Goal: Task Accomplishment & Management: Manage account settings

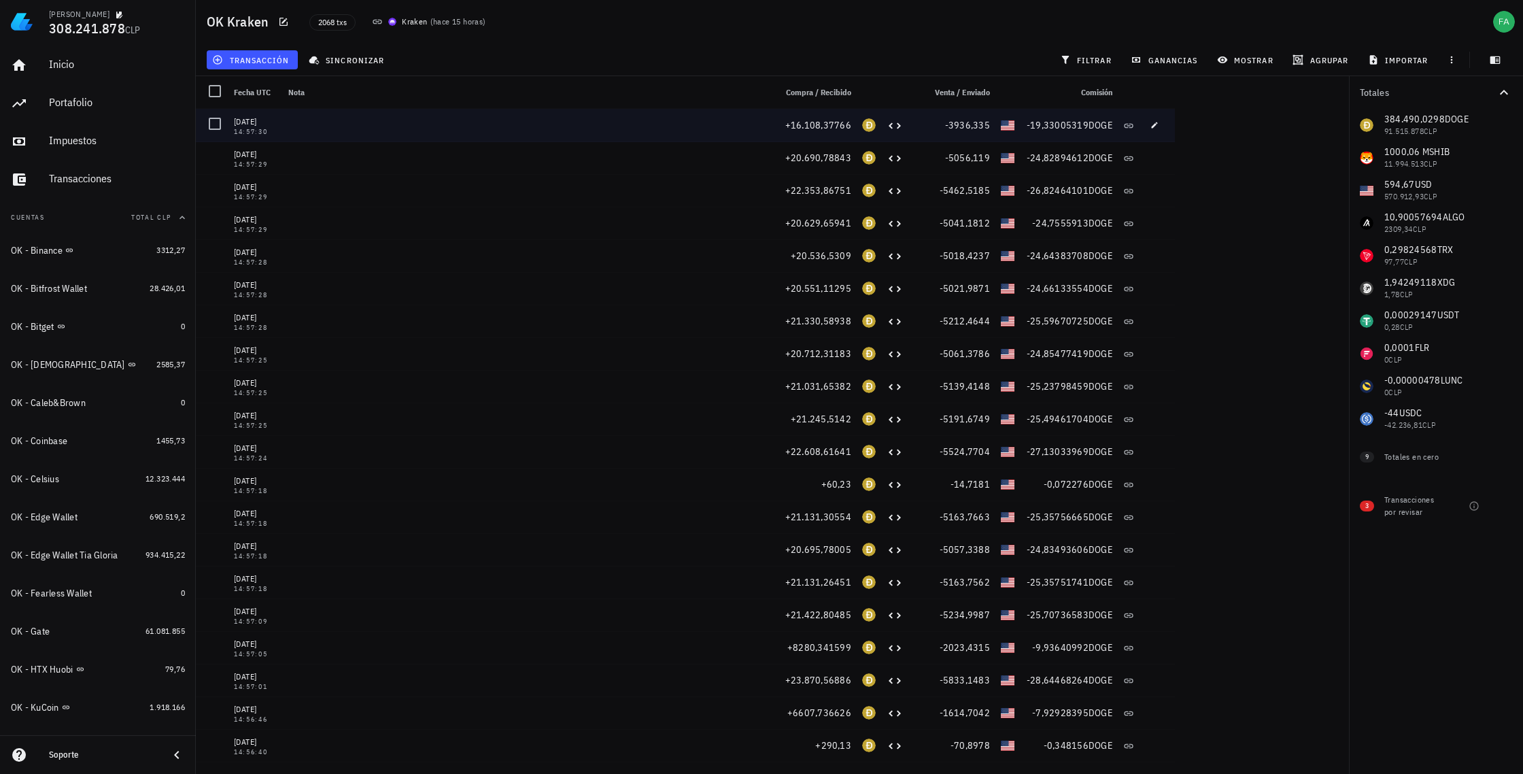
scroll to position [780, 0]
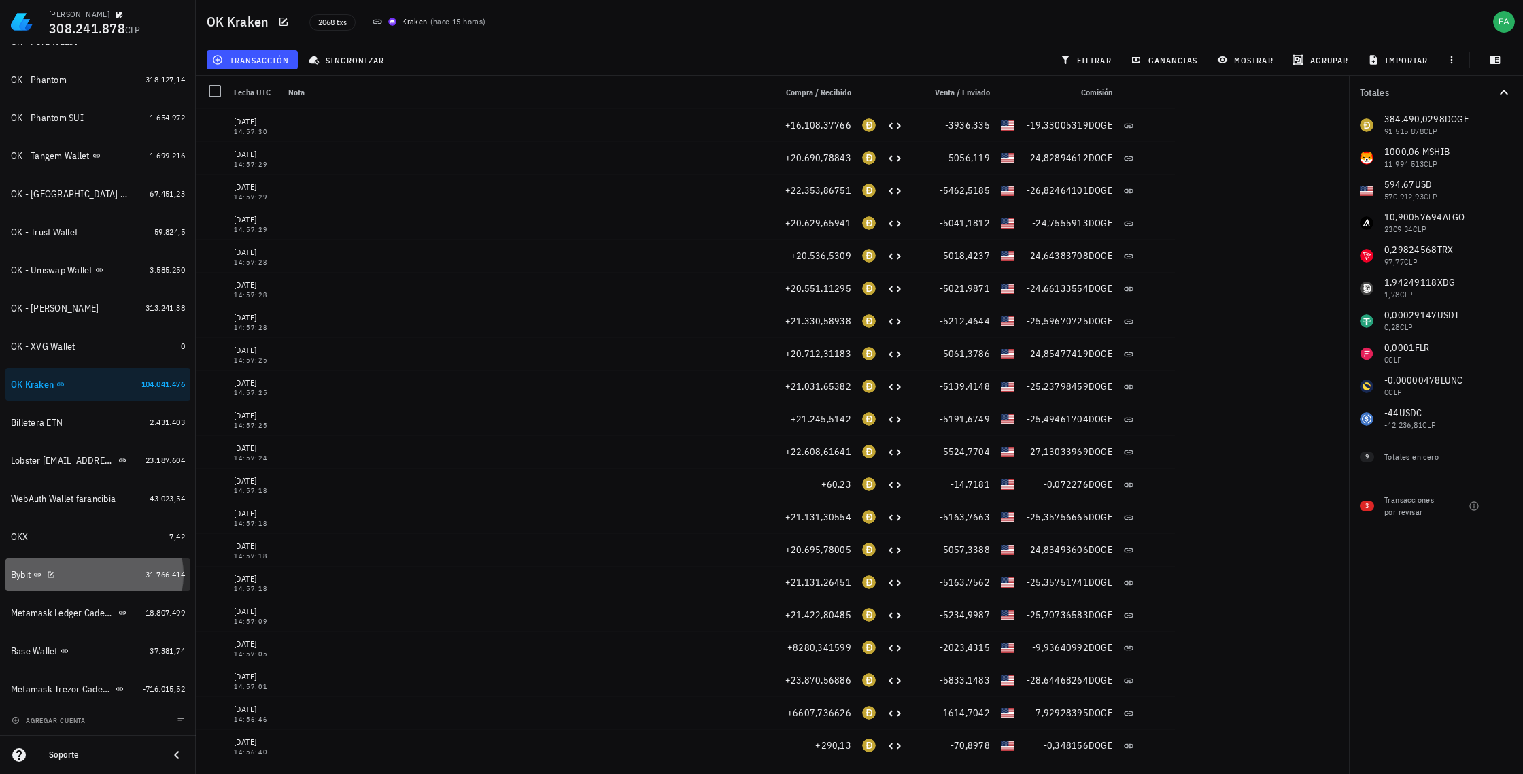
click at [92, 581] on div "Bybit" at bounding box center [75, 574] width 129 height 29
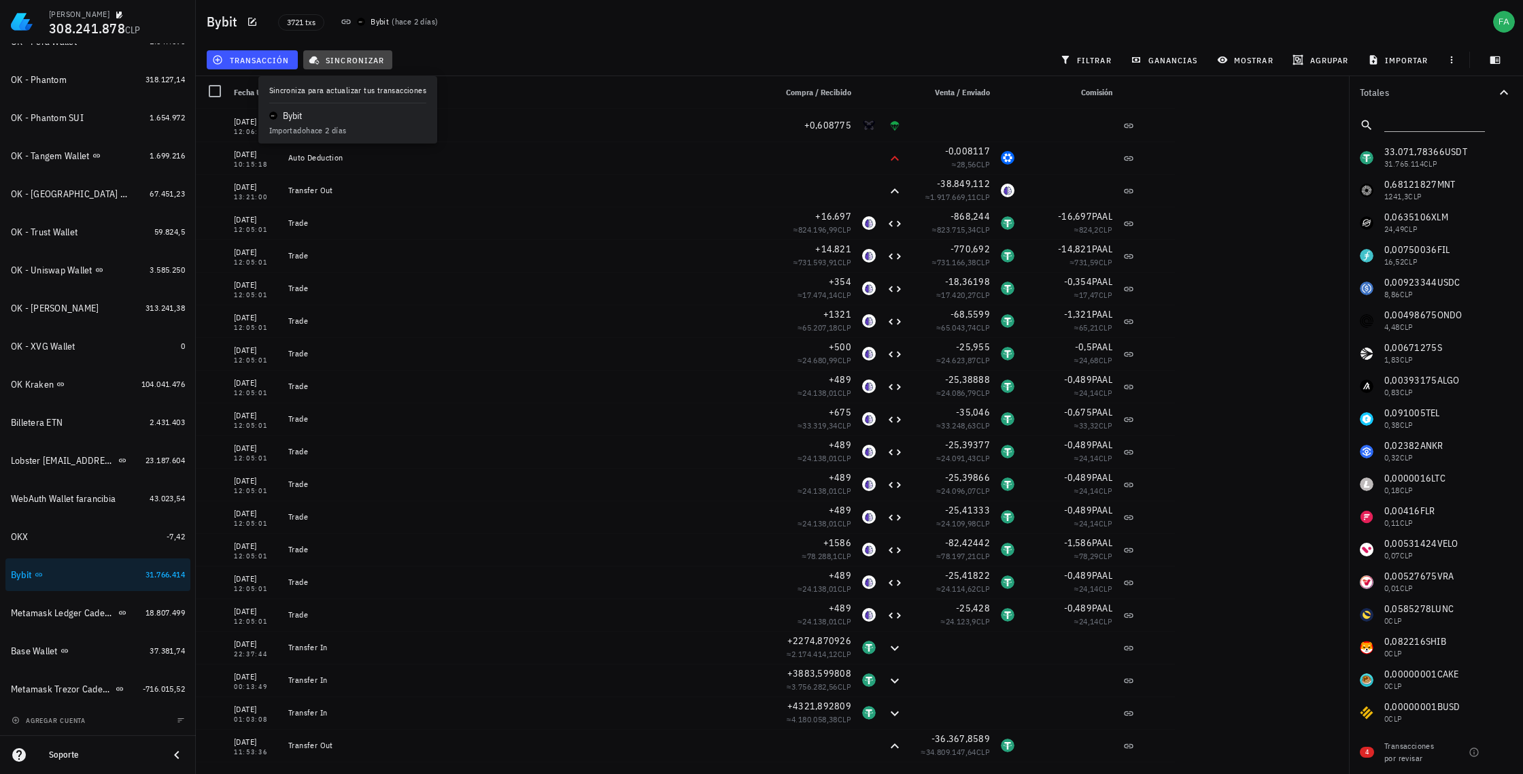
click at [356, 58] on span "sincronizar" at bounding box center [347, 59] width 73 height 11
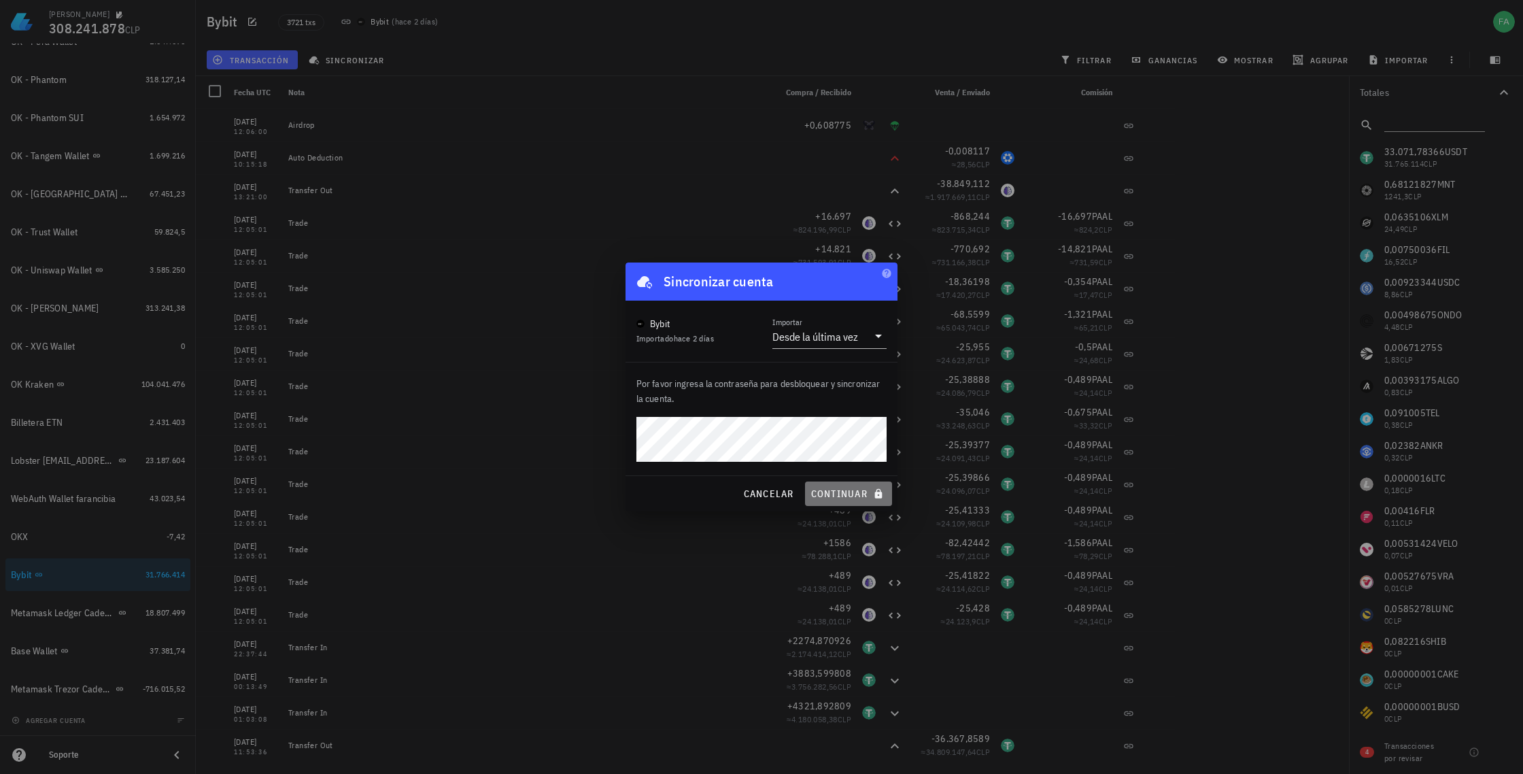
drag, startPoint x: 846, startPoint y: 496, endPoint x: 798, endPoint y: 430, distance: 81.7
click at [847, 495] on span "continuar" at bounding box center [848, 493] width 76 height 12
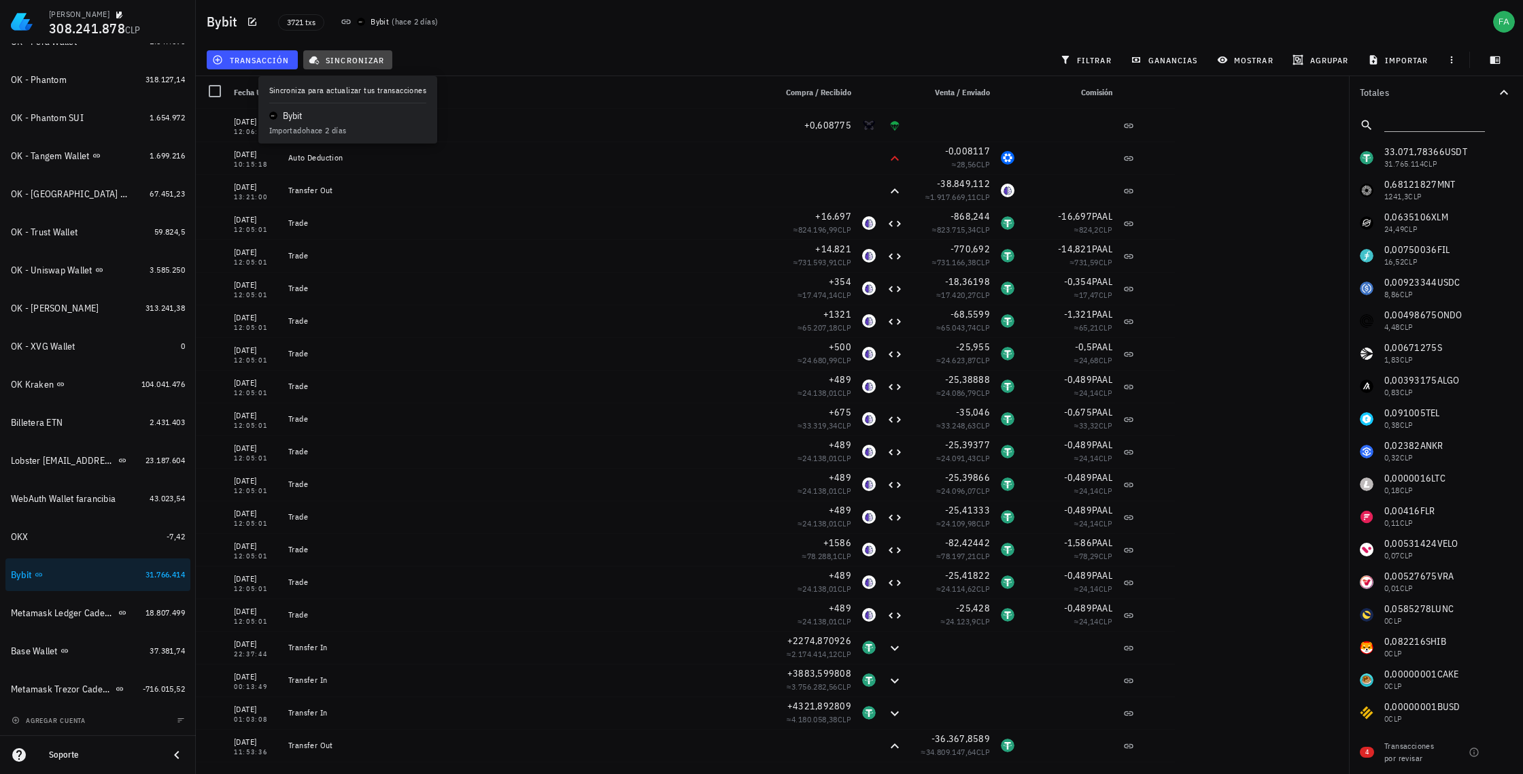
click at [375, 53] on button "sincronizar" at bounding box center [348, 59] width 90 height 19
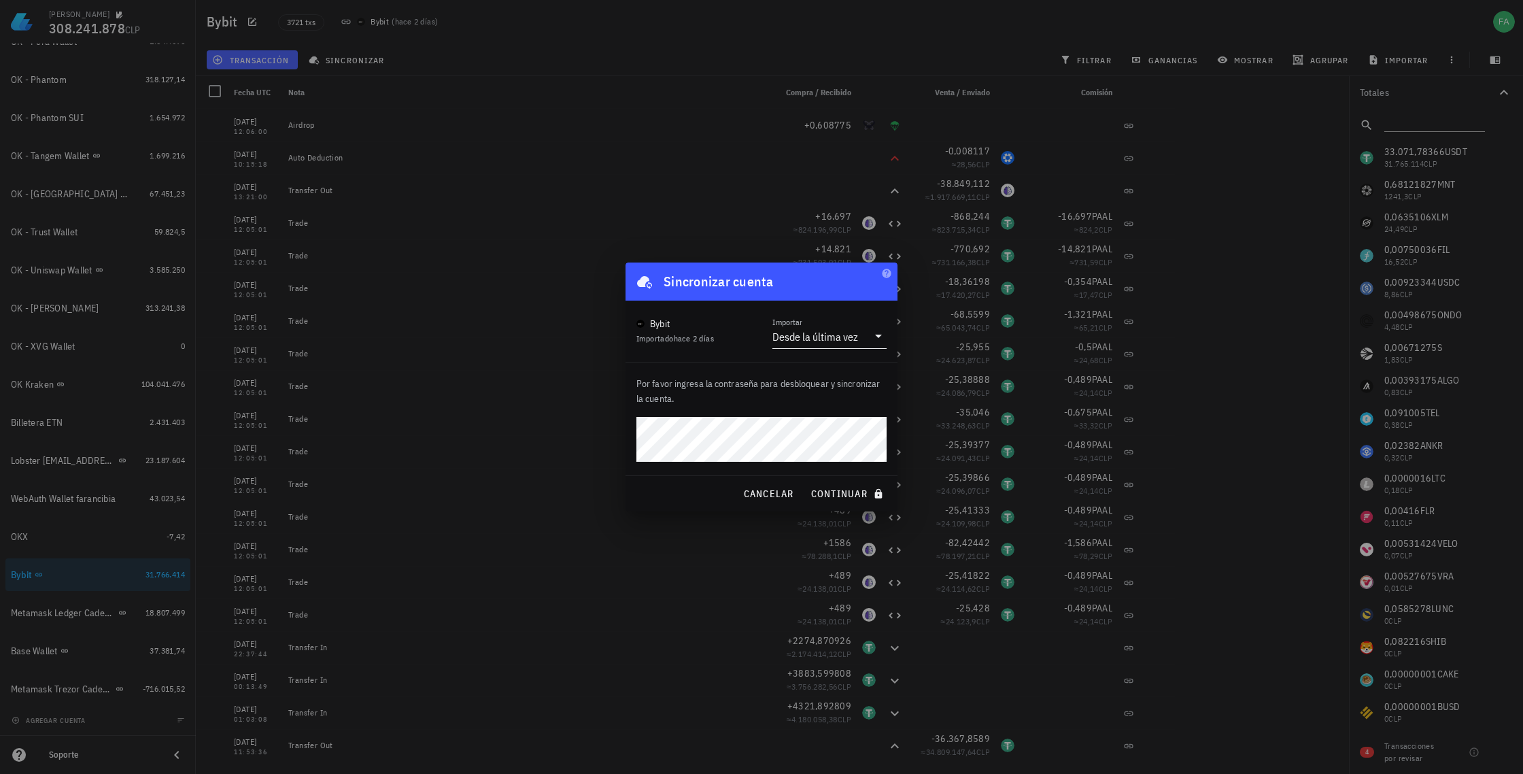
click at [880, 335] on icon at bounding box center [878, 336] width 16 height 16
click at [845, 494] on span "continuar" at bounding box center [848, 493] width 76 height 12
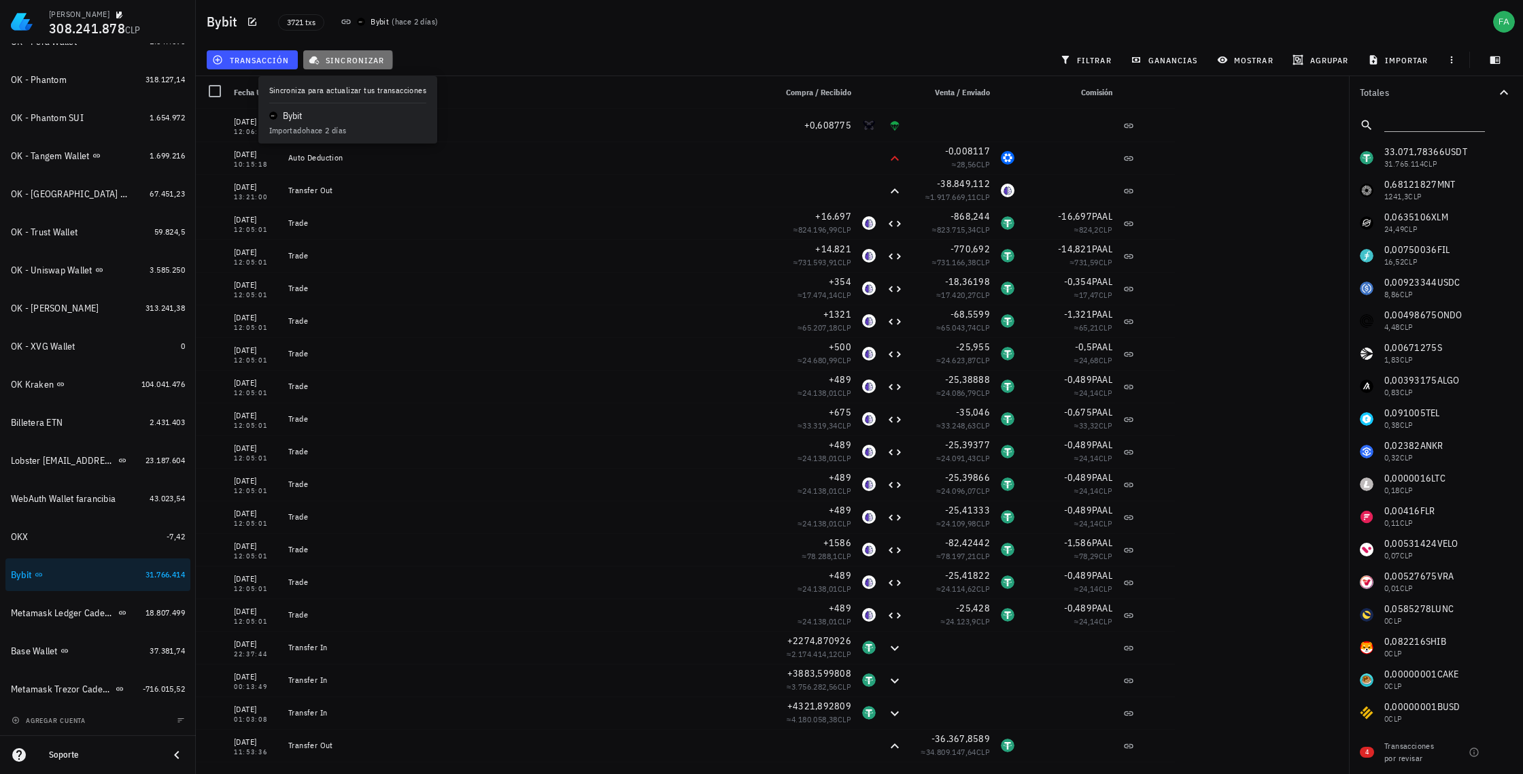
click at [353, 55] on span "sincronizar" at bounding box center [347, 59] width 73 height 11
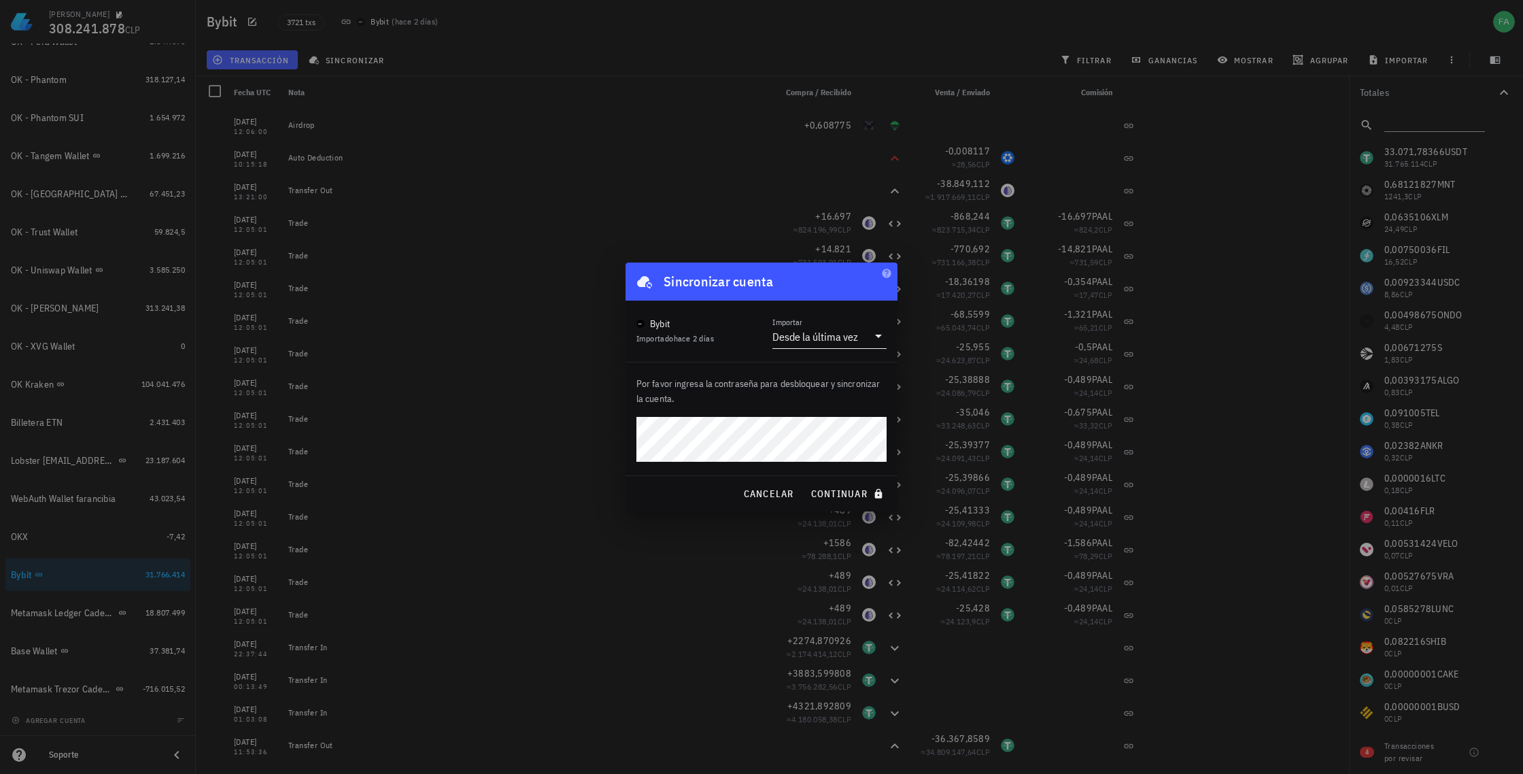
click at [876, 336] on icon at bounding box center [878, 336] width 16 height 16
click at [844, 411] on div "Intervalo de tiempo" at bounding box center [829, 411] width 92 height 13
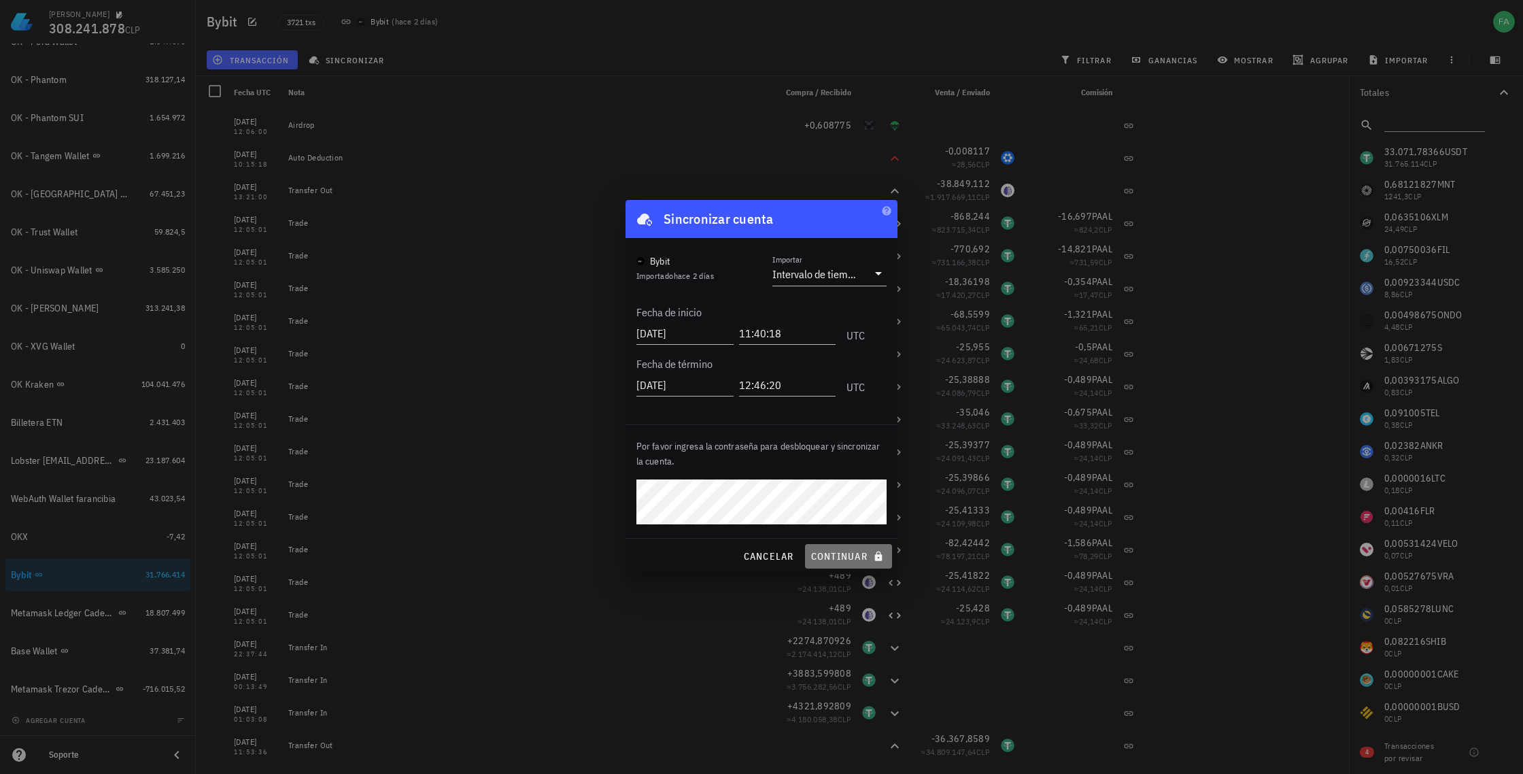
click at [854, 557] on span "continuar" at bounding box center [848, 556] width 76 height 12
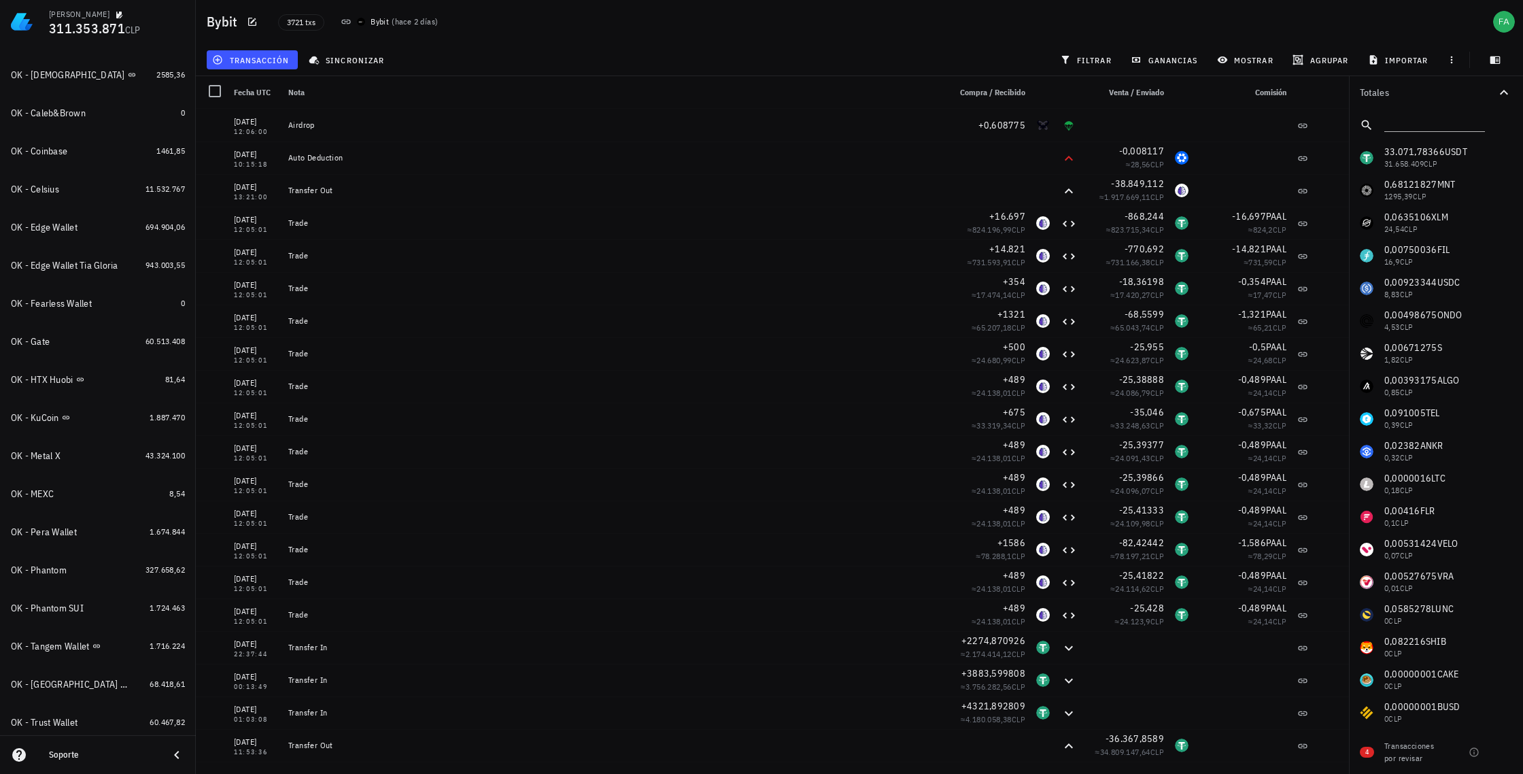
scroll to position [856, 0]
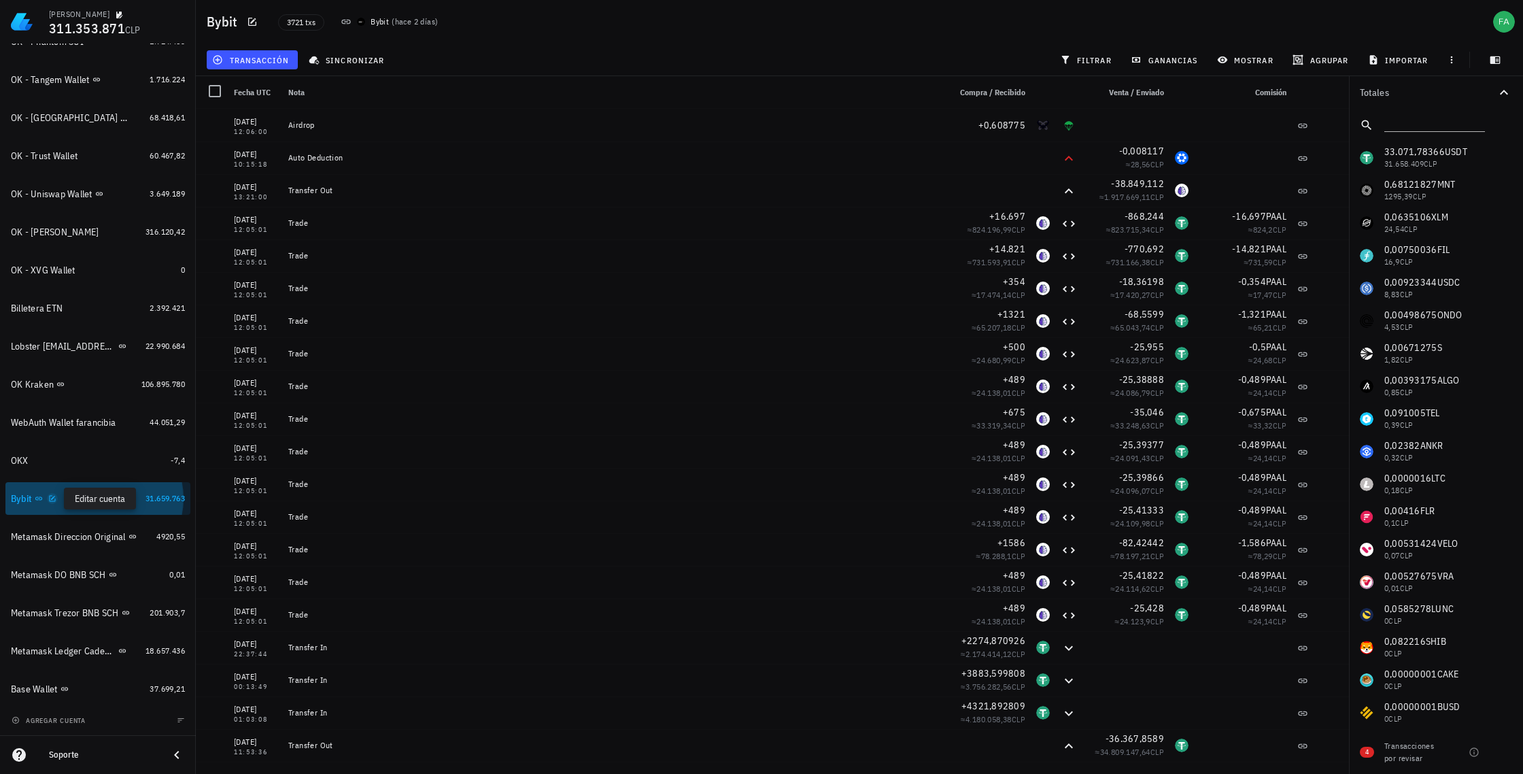
click at [53, 496] on icon "button" at bounding box center [52, 498] width 8 height 8
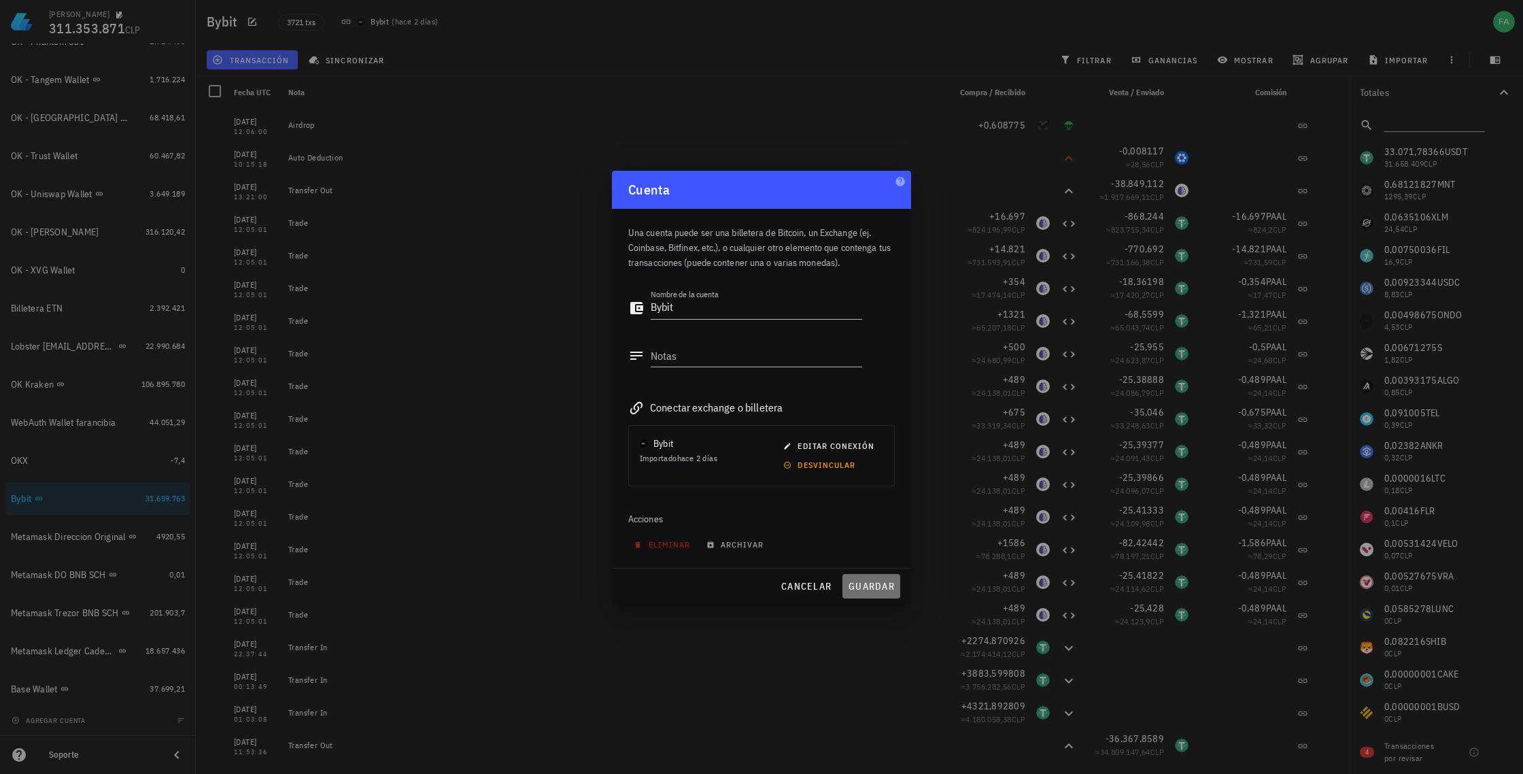
click at [865, 587] on span "guardar" at bounding box center [871, 586] width 47 height 12
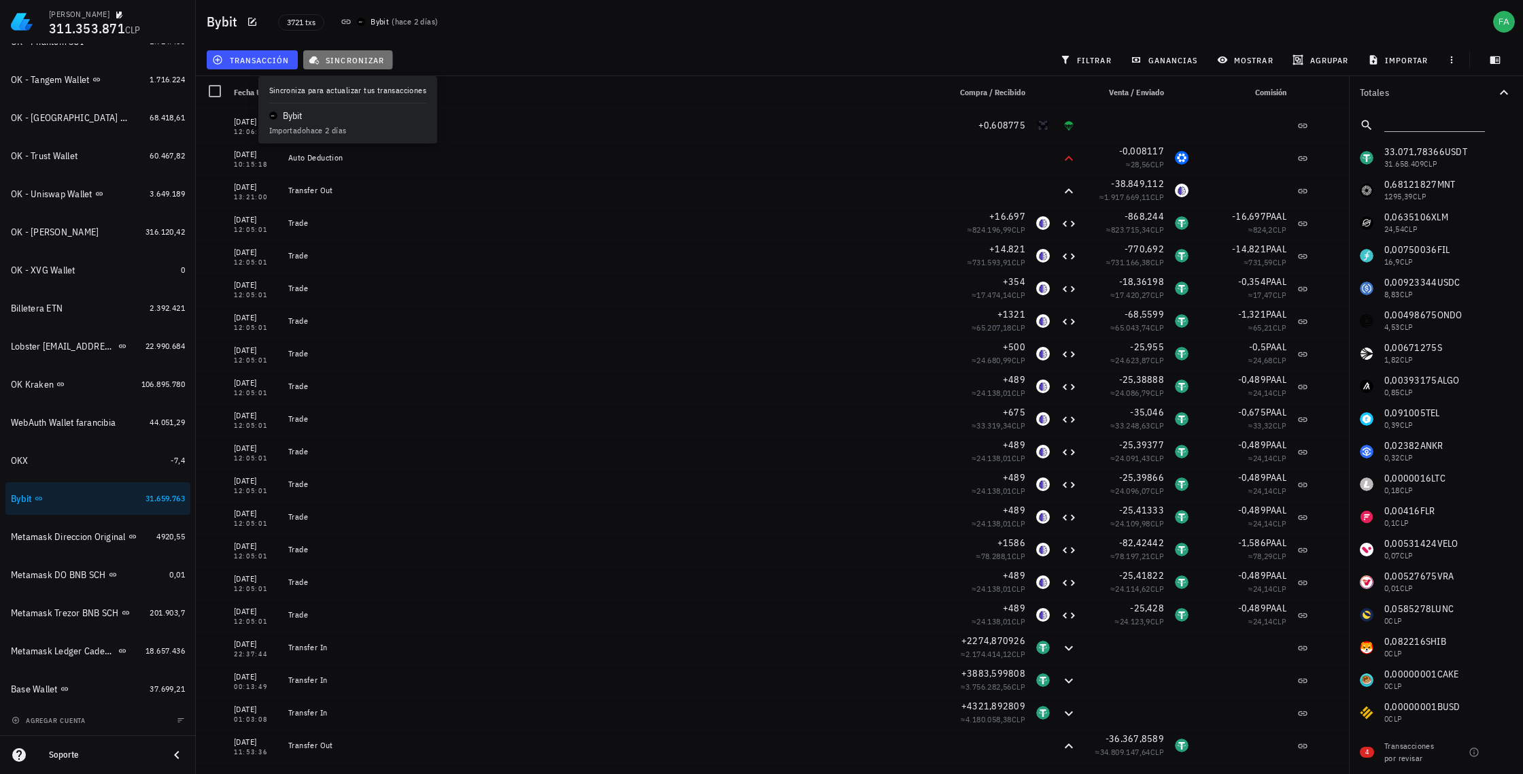
click at [366, 56] on span "sincronizar" at bounding box center [347, 59] width 73 height 11
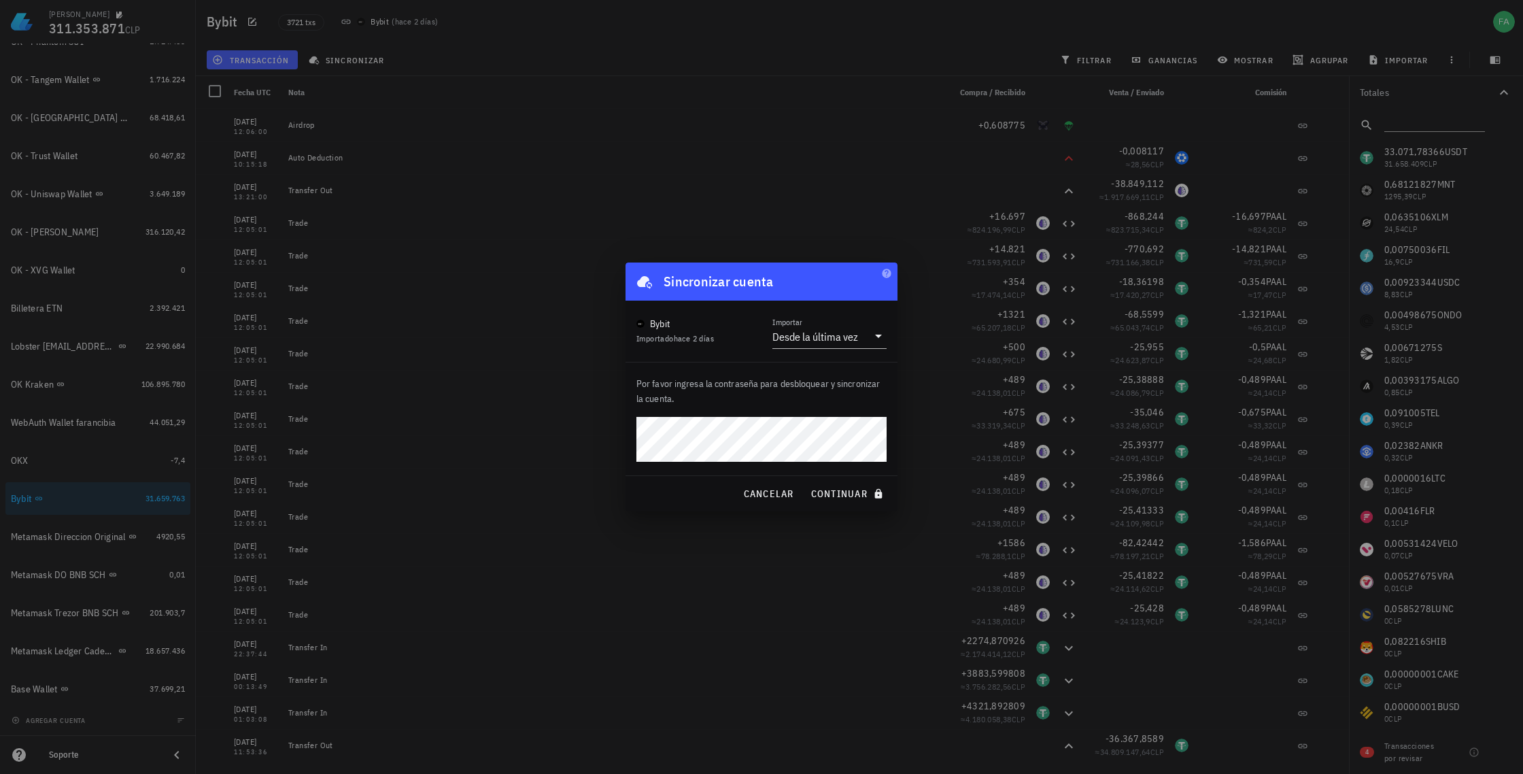
click at [608, 428] on div "francisco arancibia 311.353.871 CLP Inicio Portafolio Impuestos Transacciones C…" at bounding box center [761, 387] width 1523 height 774
drag, startPoint x: 459, startPoint y: 511, endPoint x: 474, endPoint y: 504, distance: 17.3
click at [461, 510] on div at bounding box center [761, 387] width 1523 height 774
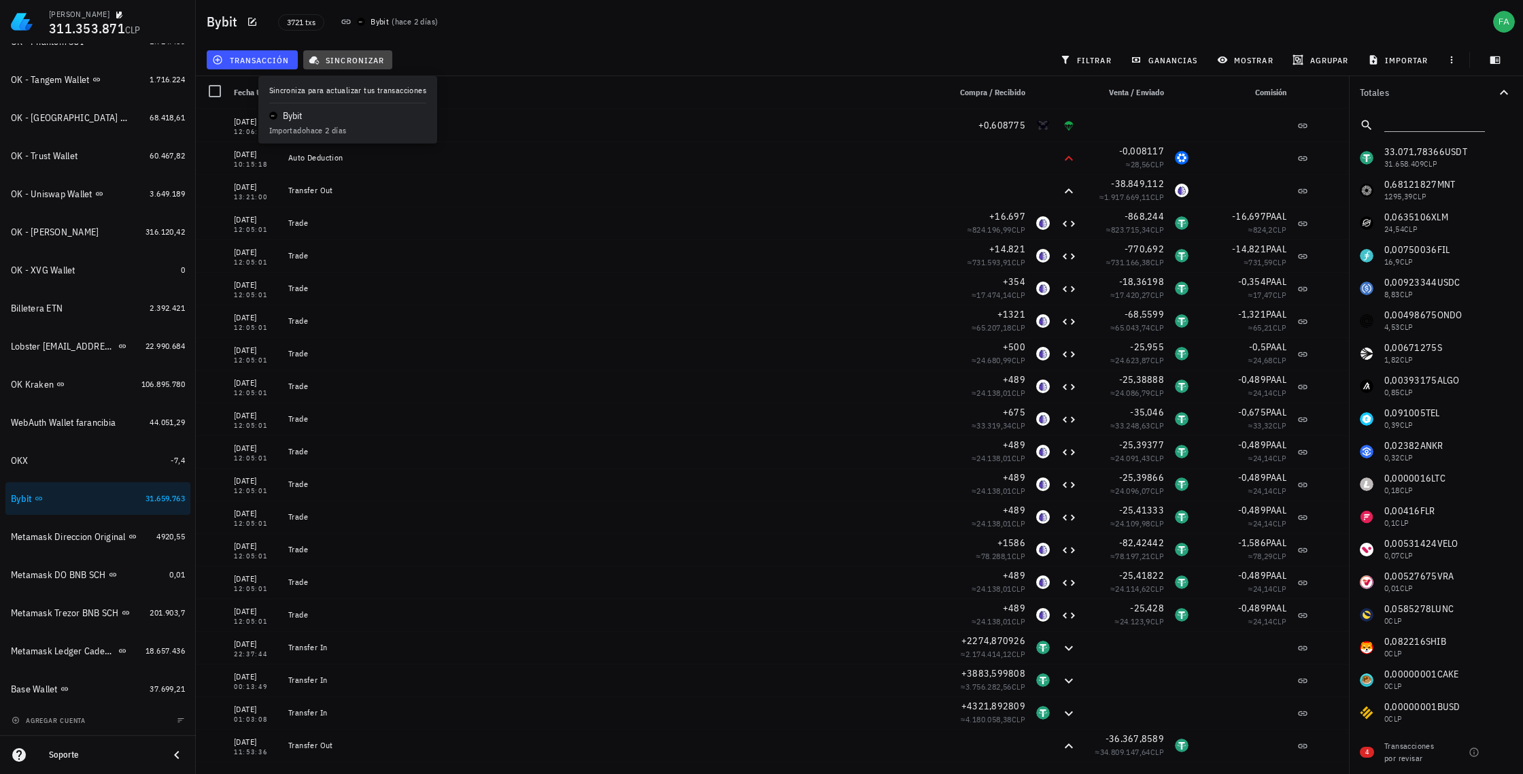
click at [336, 61] on span "sincronizar" at bounding box center [347, 59] width 73 height 11
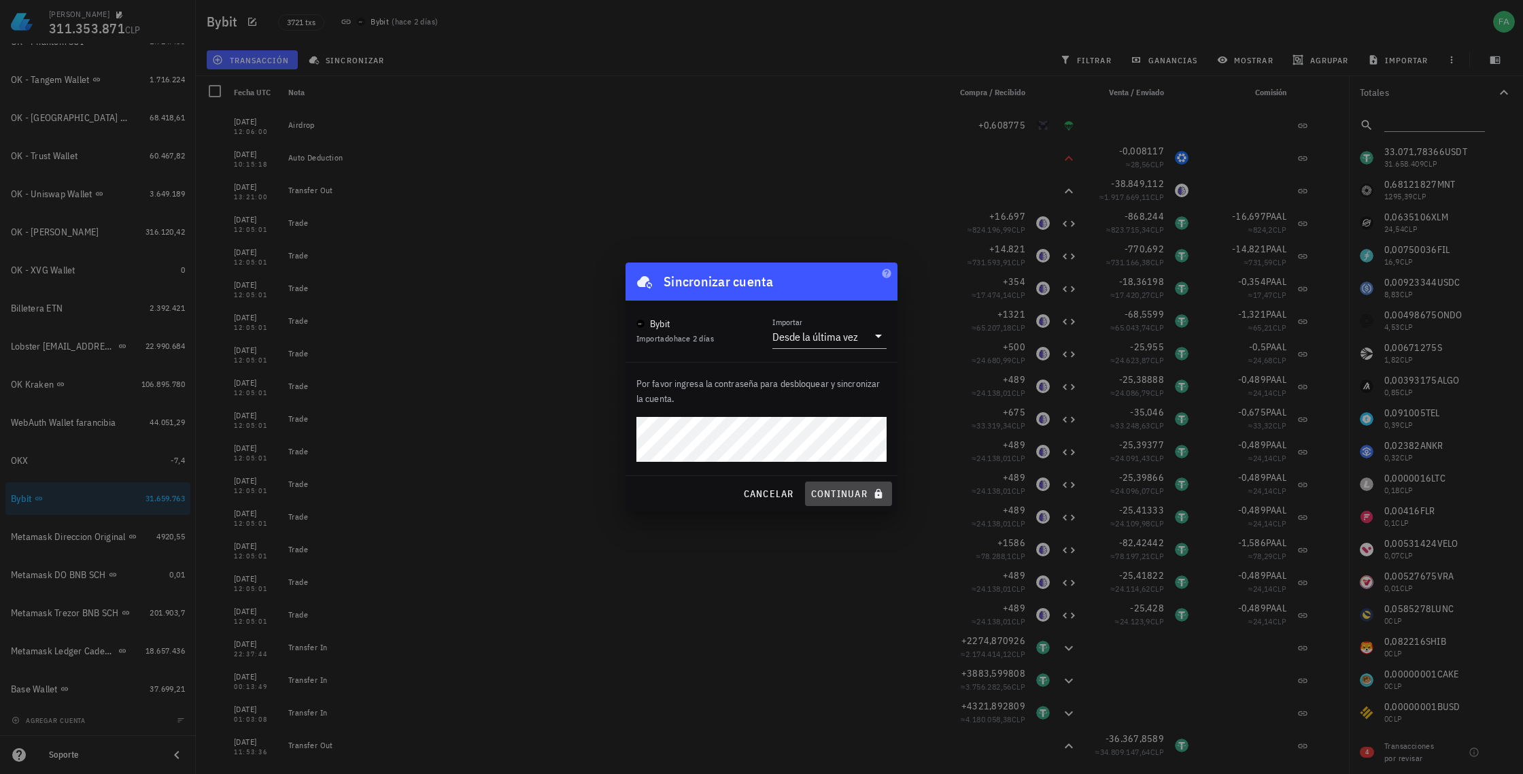
click at [842, 491] on span "continuar" at bounding box center [848, 493] width 76 height 12
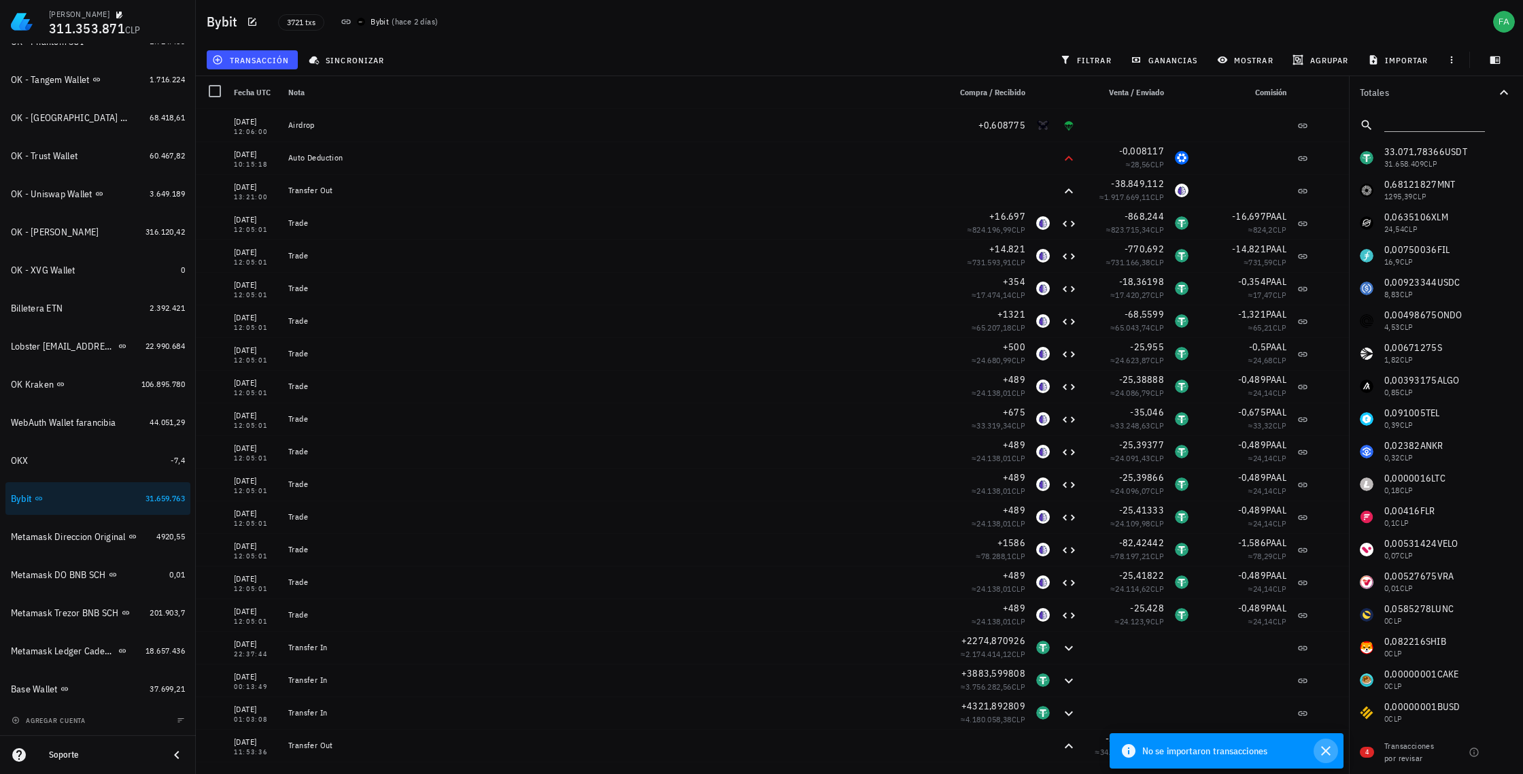
click at [1327, 750] on icon "button" at bounding box center [1325, 750] width 16 height 16
click at [53, 498] on icon "button" at bounding box center [53, 498] width 6 height 6
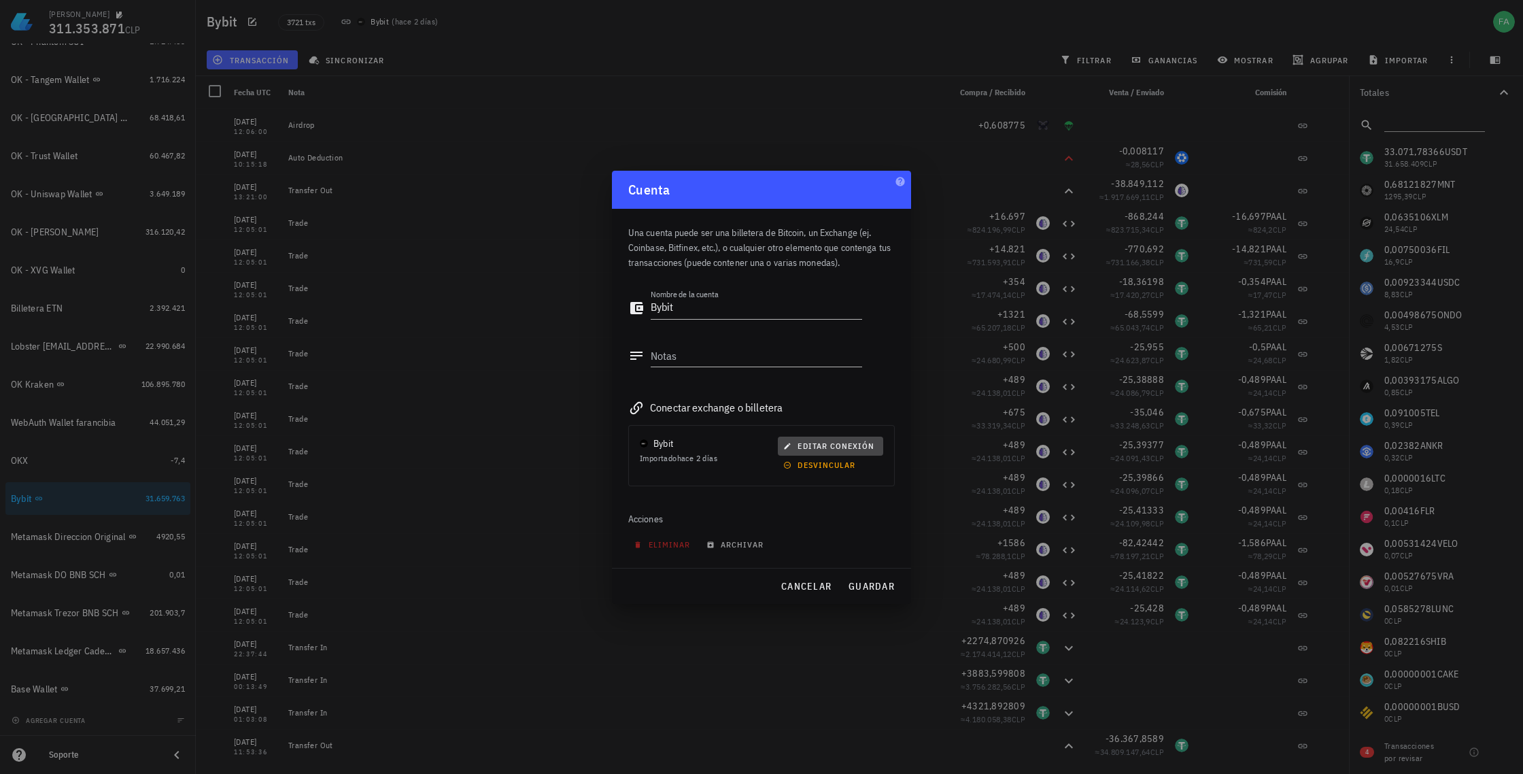
click at [852, 445] on span "editar conexión" at bounding box center [830, 446] width 88 height 10
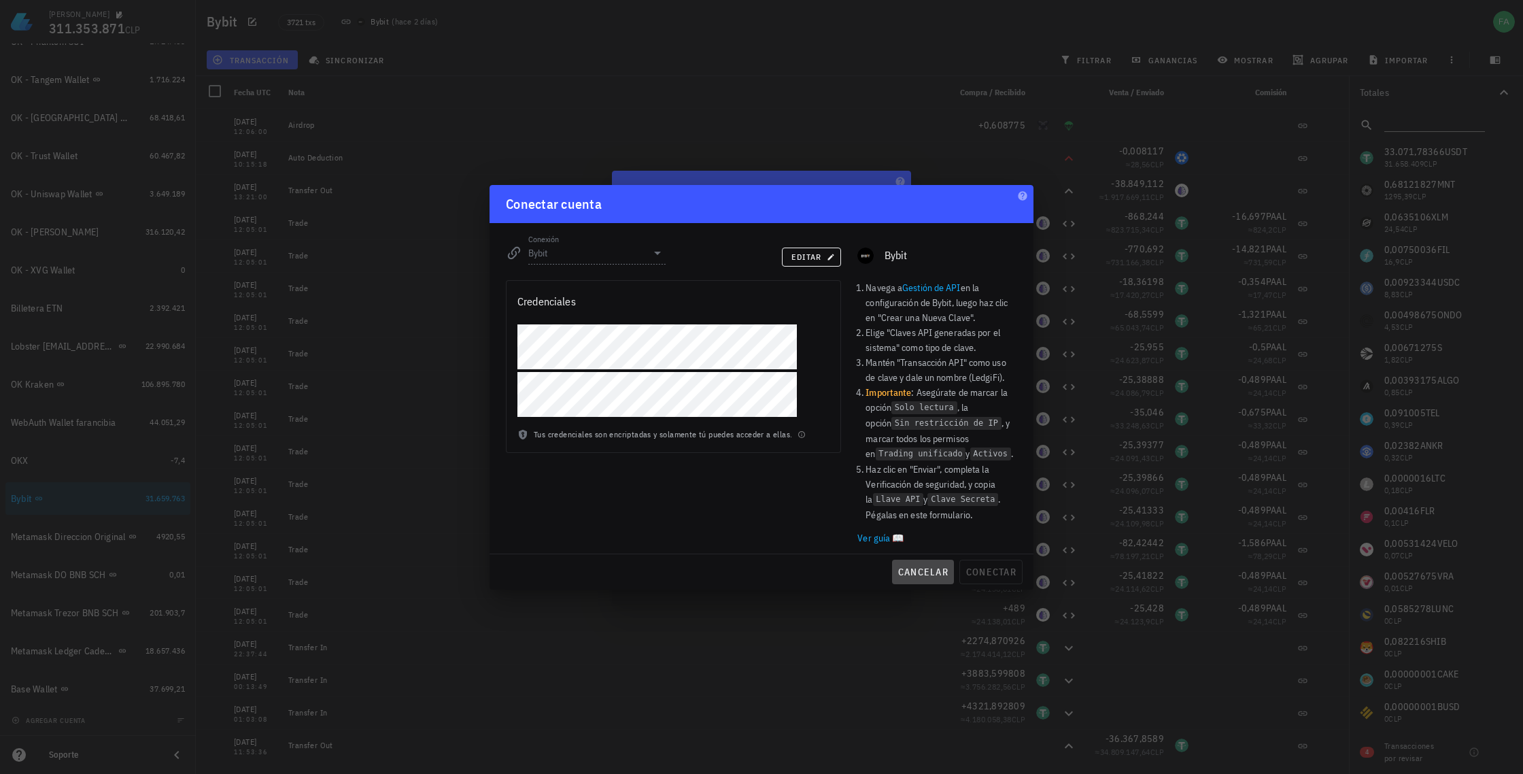
click at [925, 574] on span "cancelar" at bounding box center [922, 572] width 51 height 12
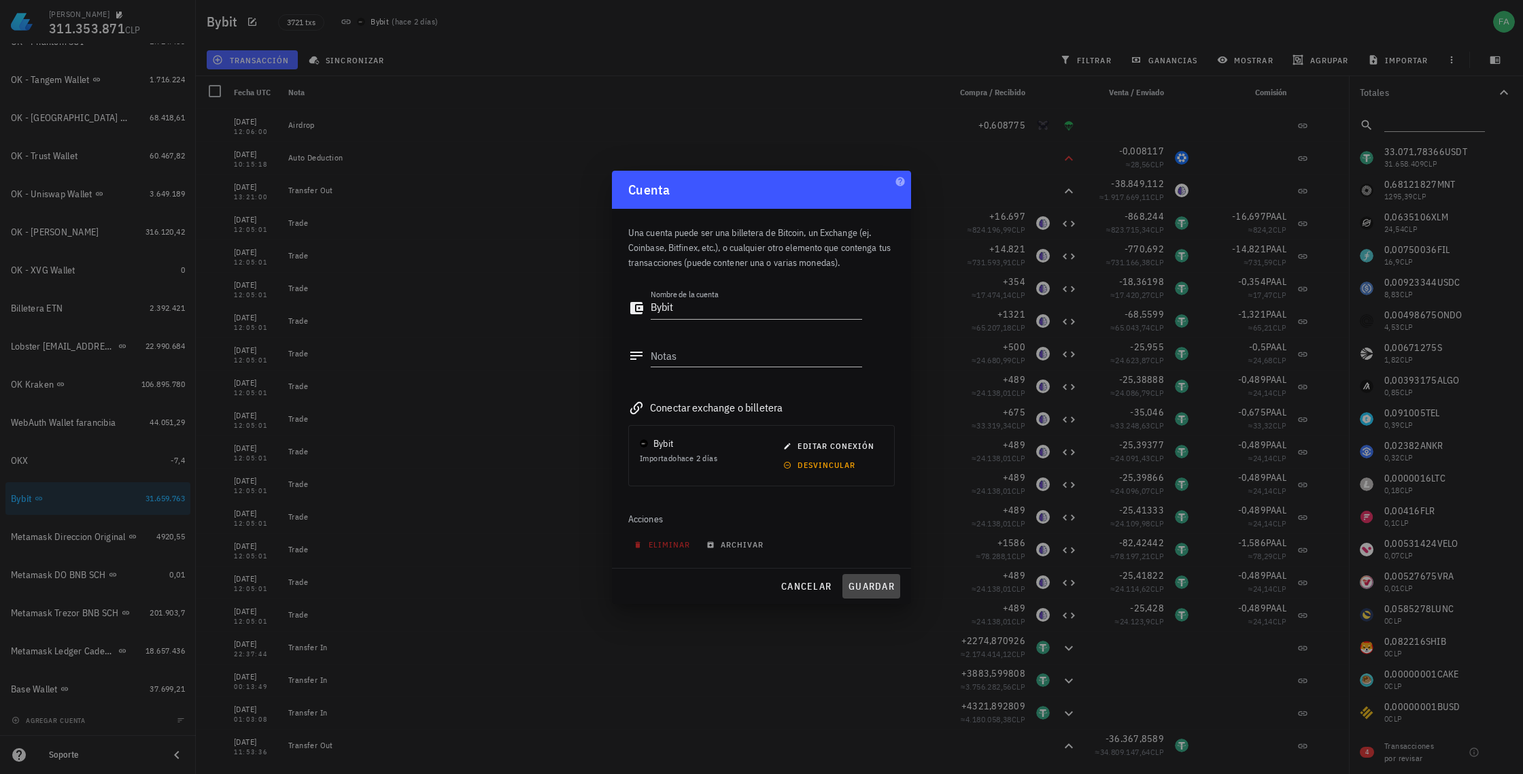
click at [875, 583] on span "guardar" at bounding box center [871, 586] width 47 height 12
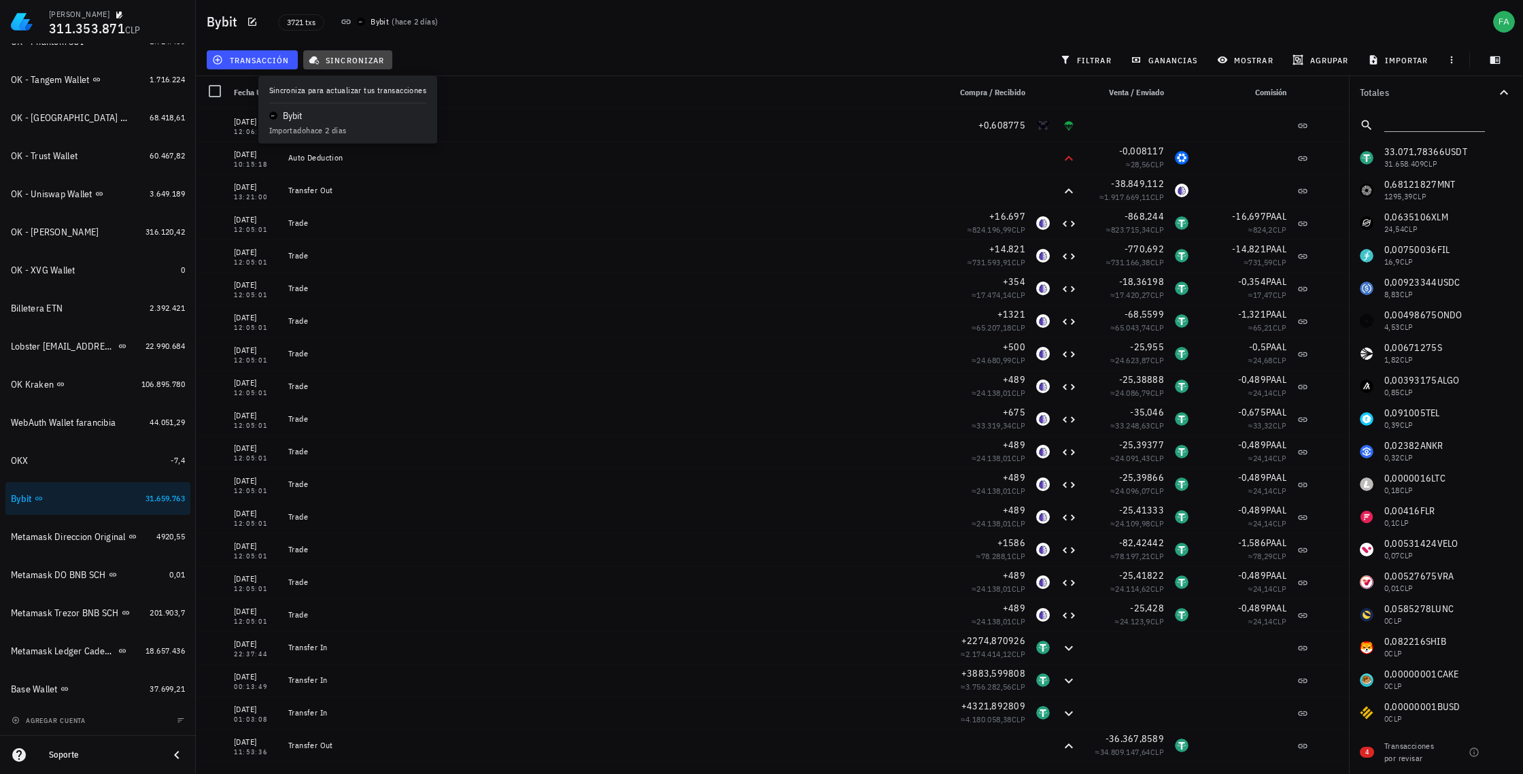
click at [339, 60] on span "sincronizar" at bounding box center [347, 59] width 73 height 11
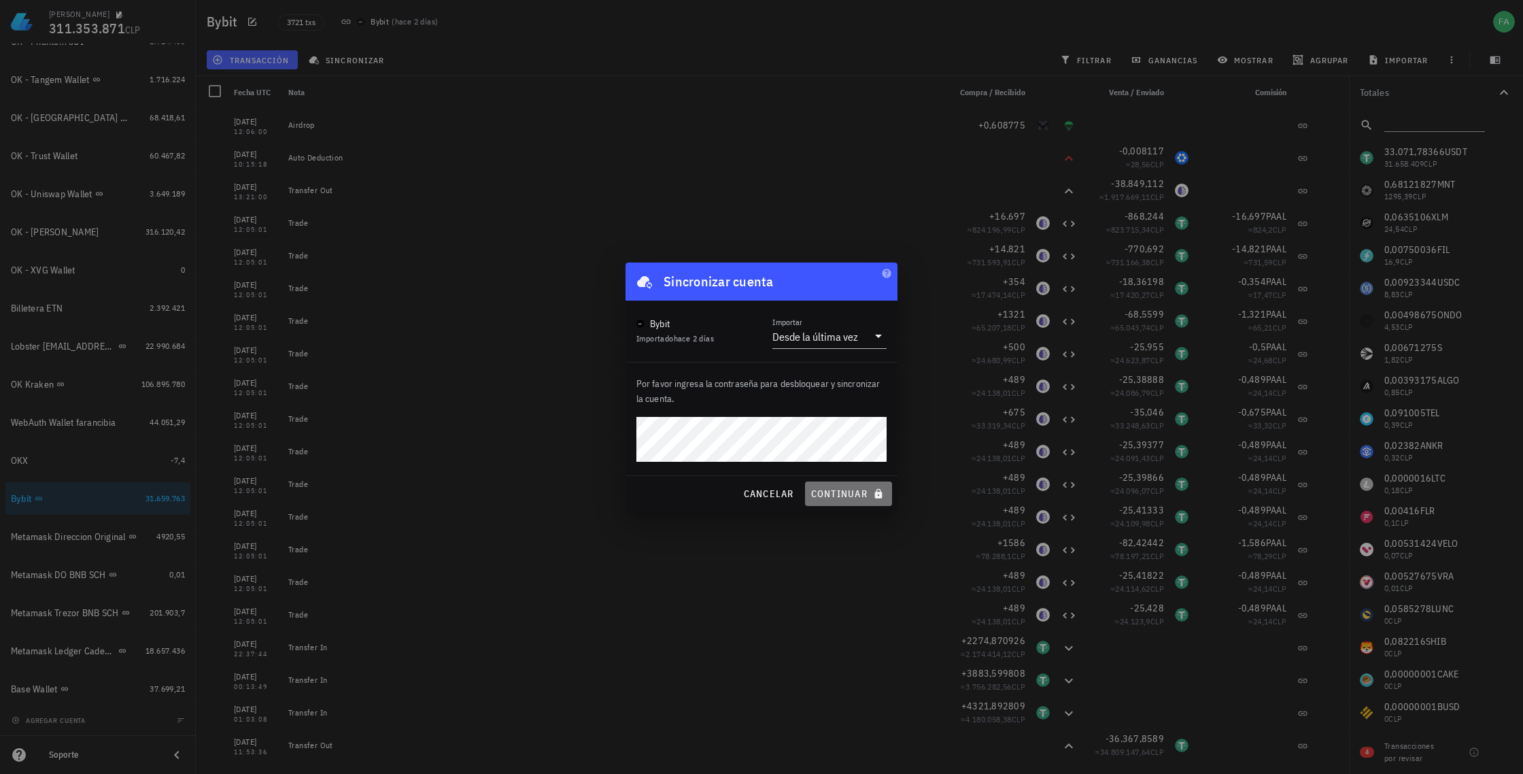
click at [852, 497] on span "continuar" at bounding box center [848, 493] width 76 height 12
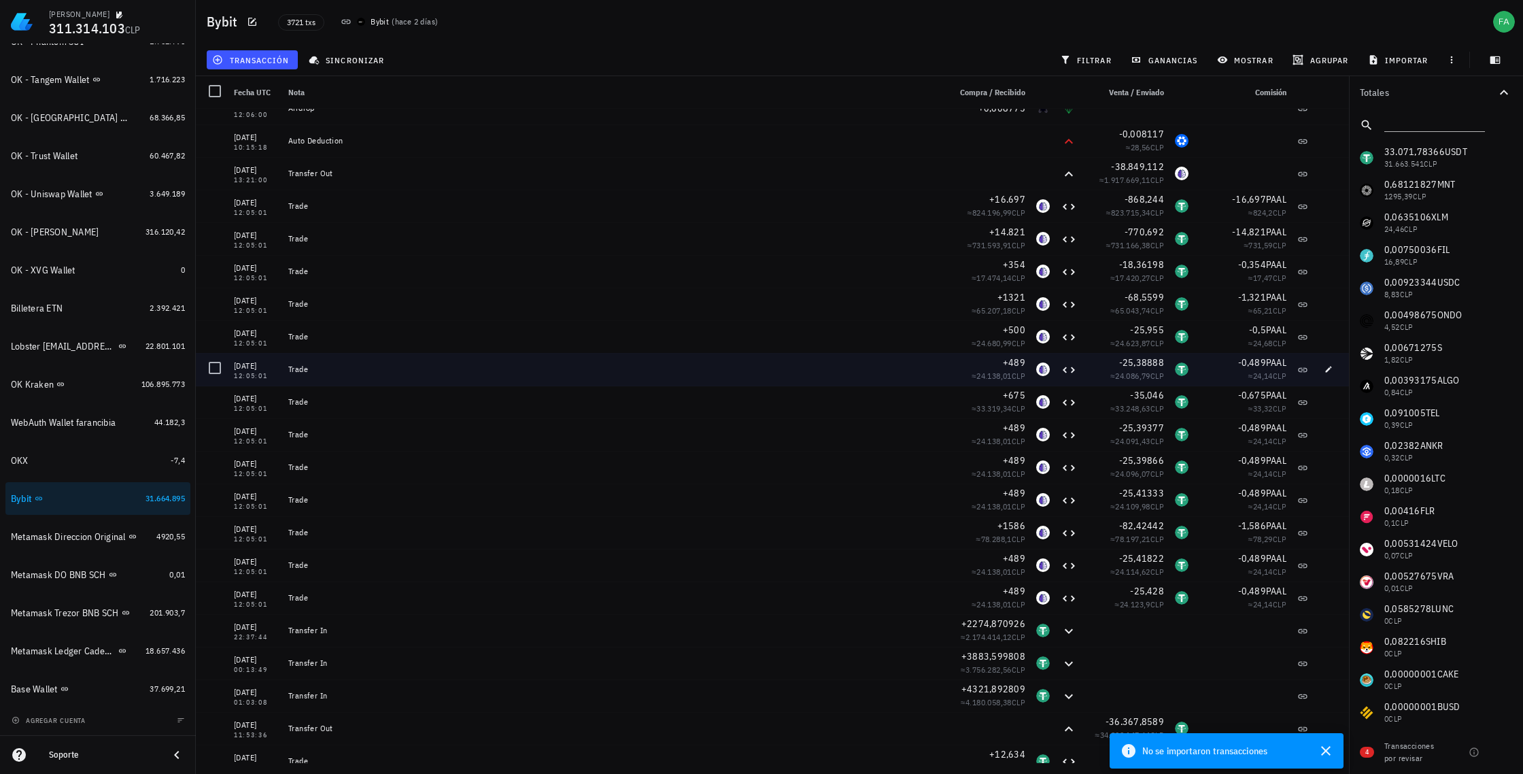
scroll to position [0, 0]
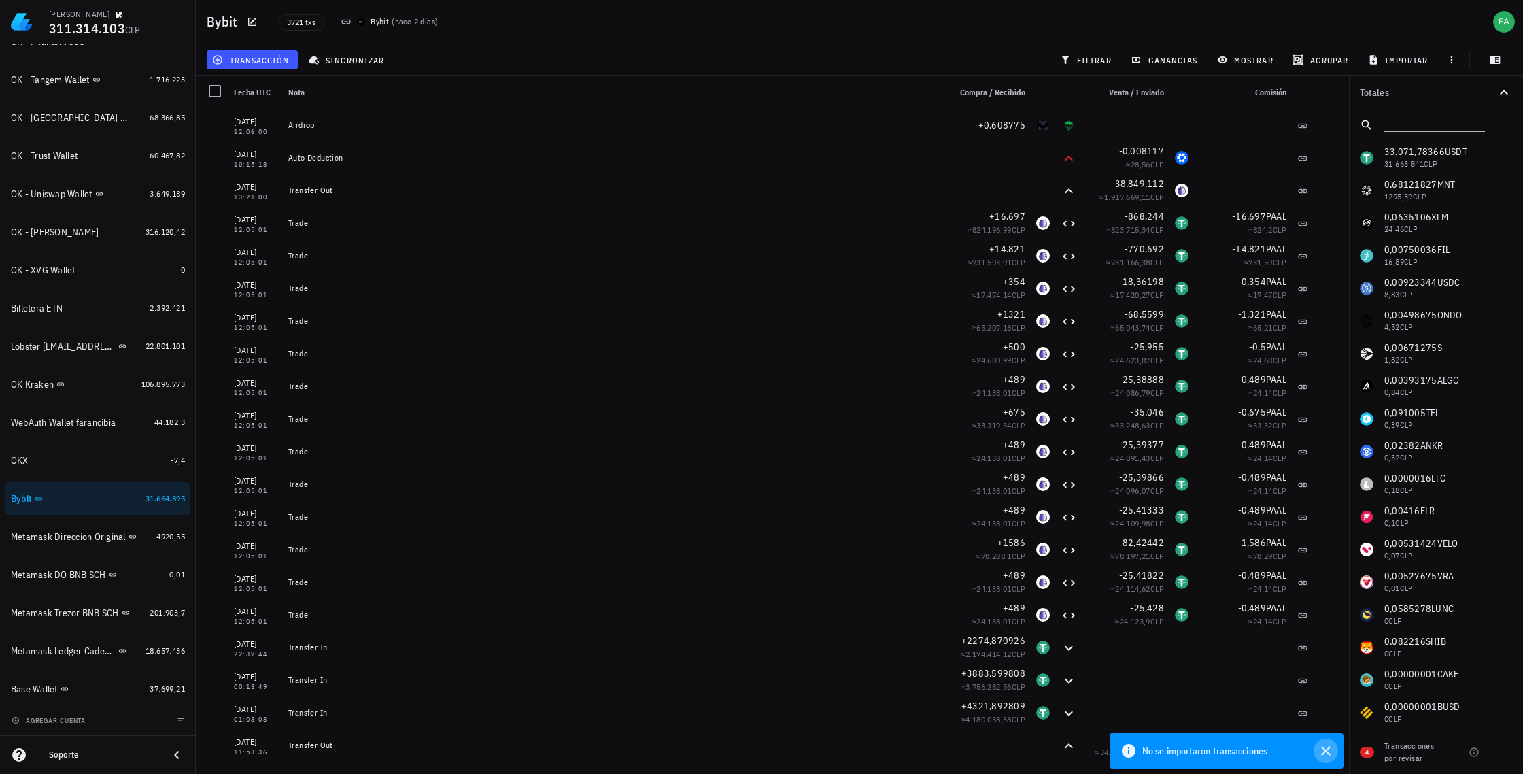
click at [1326, 751] on icon "button" at bounding box center [1326, 751] width 10 height 10
